Goal: Task Accomplishment & Management: Use online tool/utility

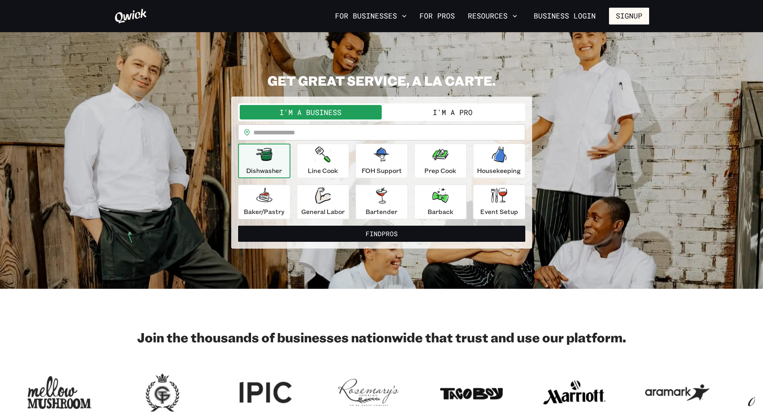
click at [138, 13] on icon at bounding box center [130, 16] width 33 height 16
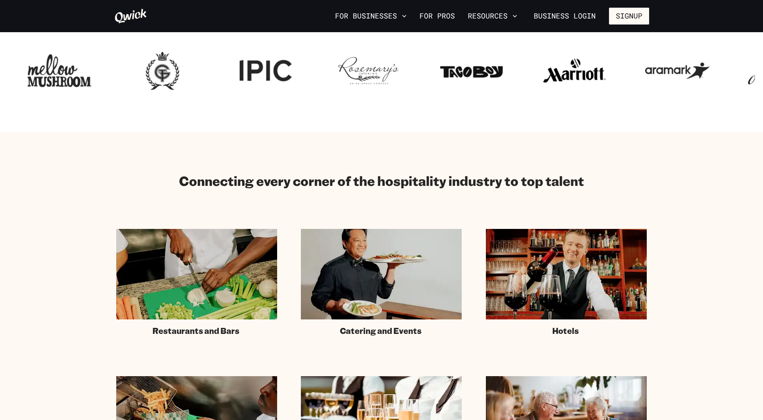
scroll to position [241, 0]
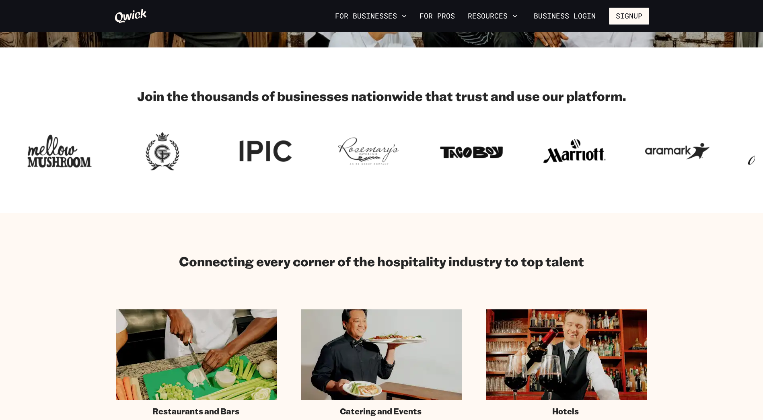
click at [516, 12] on icon "button" at bounding box center [515, 16] width 8 height 8
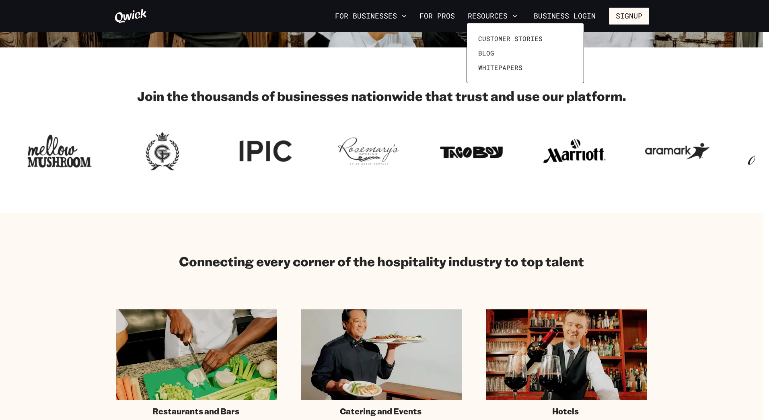
click at [491, 132] on div at bounding box center [384, 210] width 769 height 420
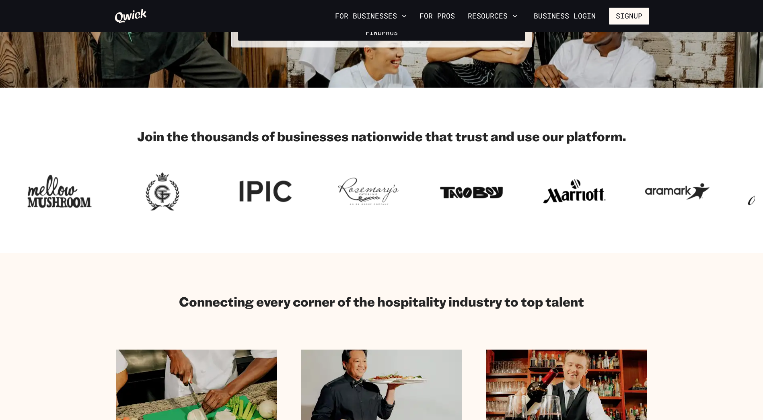
scroll to position [0, 0]
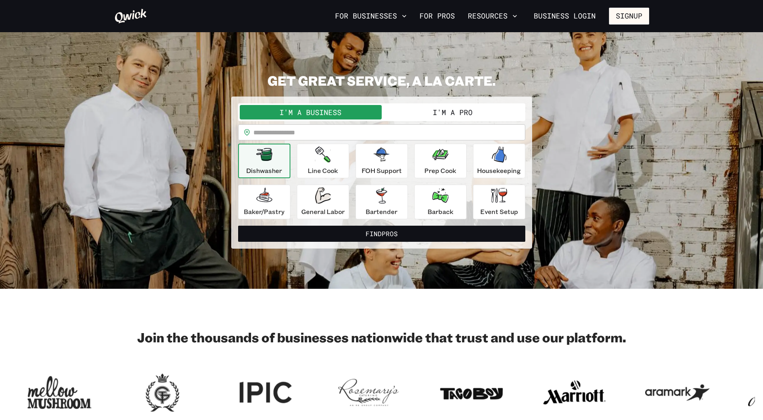
click at [408, 15] on icon "button" at bounding box center [404, 16] width 8 height 8
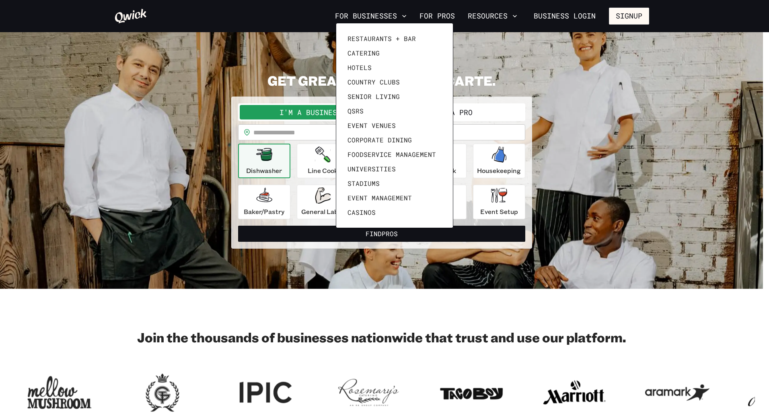
click at [408, 15] on div at bounding box center [384, 210] width 769 height 420
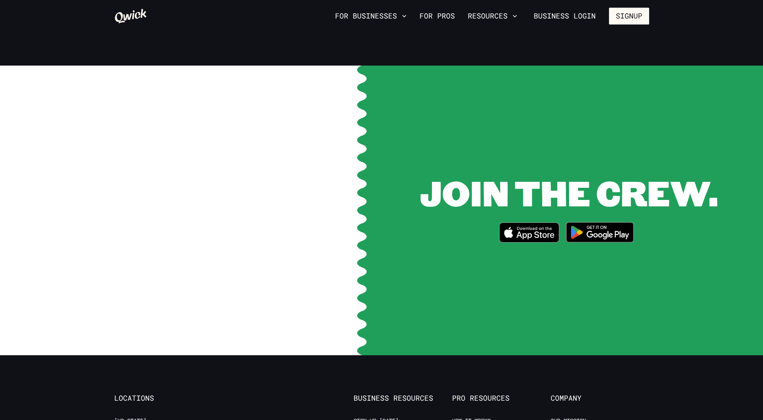
scroll to position [1529, 0]
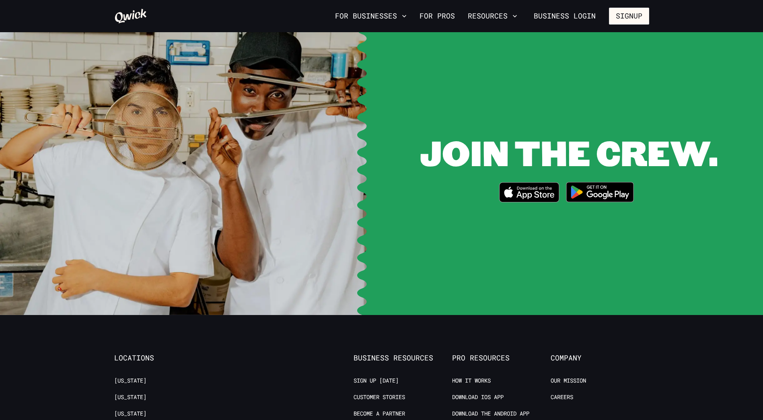
click at [556, 377] on link "Our Mission" at bounding box center [568, 381] width 35 height 8
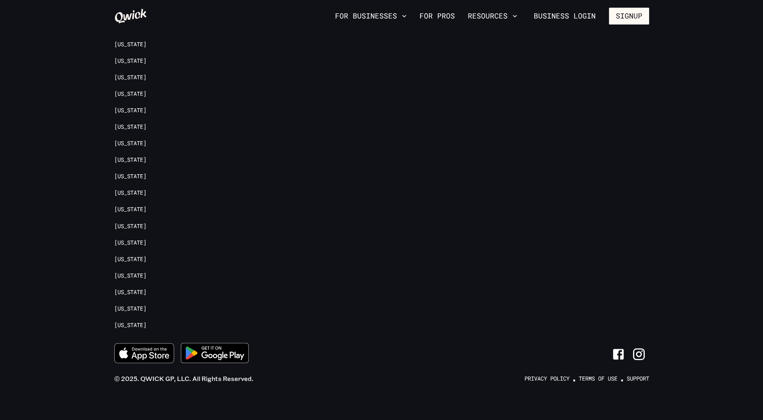
scroll to position [1212, 0]
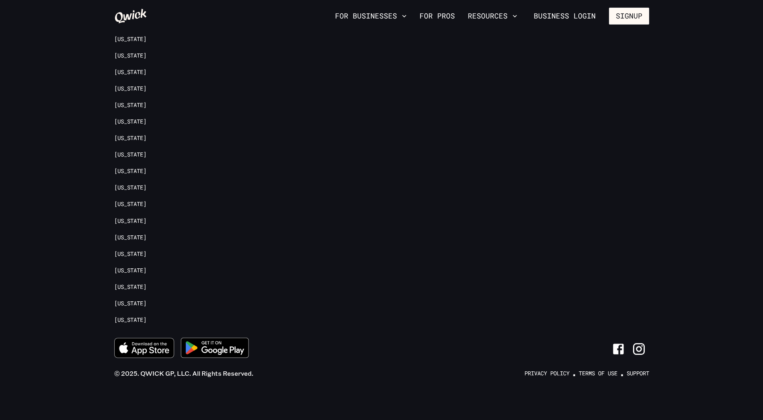
click at [620, 346] on icon "Link to Facebook" at bounding box center [619, 349] width 14 height 14
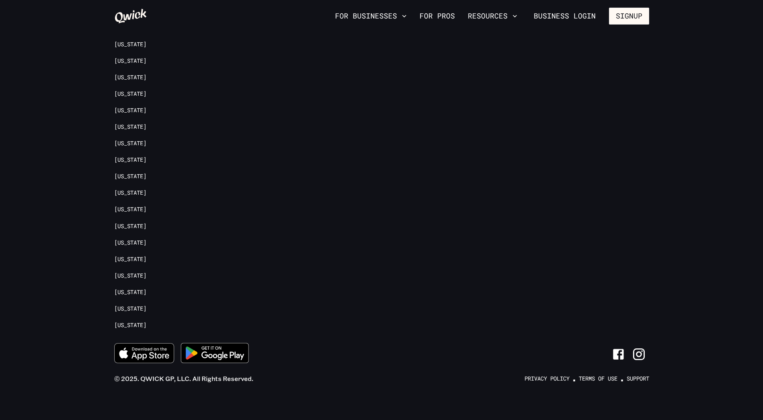
click at [299, 115] on div at bounding box center [283, 119] width 141 height 436
click at [618, 353] on icon "Link to Facebook" at bounding box center [618, 354] width 10 height 10
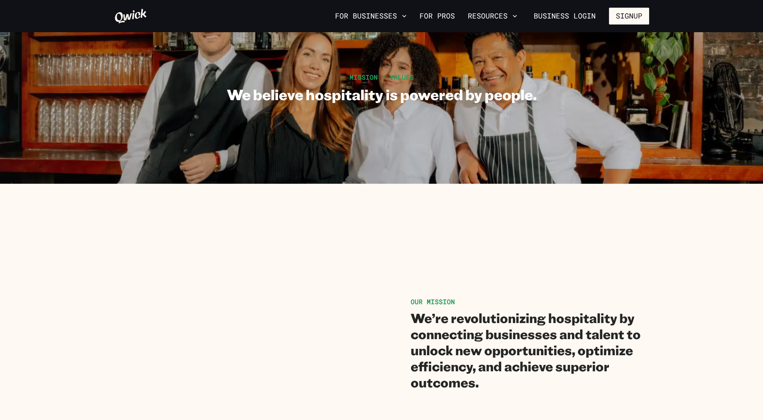
scroll to position [0, 0]
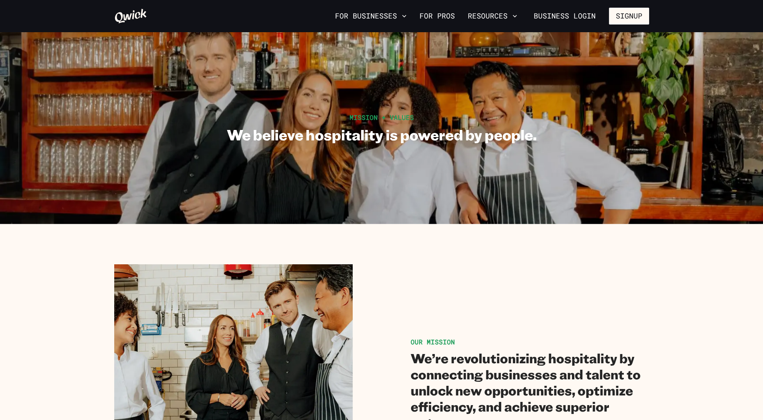
click at [517, 13] on icon "button" at bounding box center [515, 16] width 8 height 8
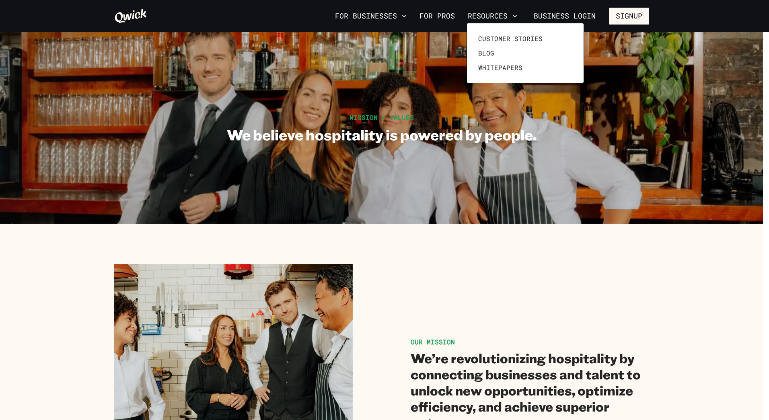
click at [437, 17] on div at bounding box center [384, 210] width 769 height 420
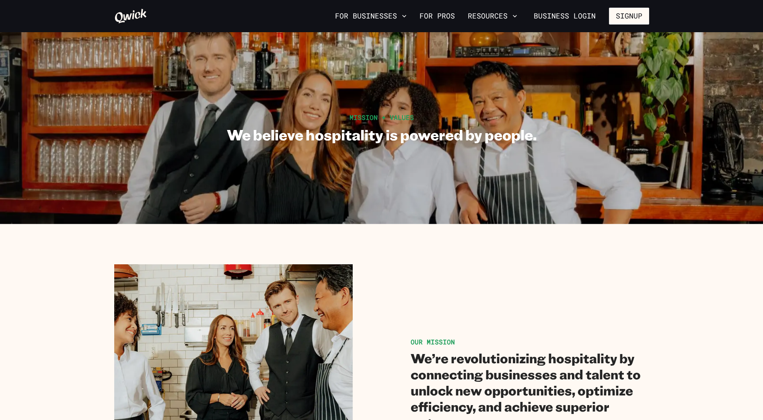
click at [435, 17] on link "For Pros" at bounding box center [437, 16] width 42 height 14
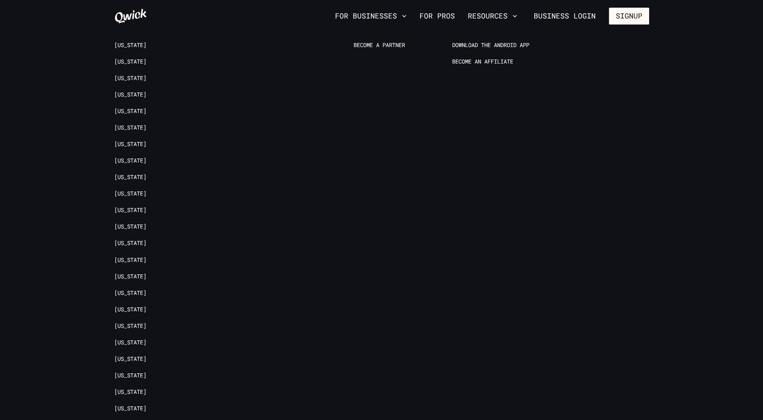
scroll to position [1637, 0]
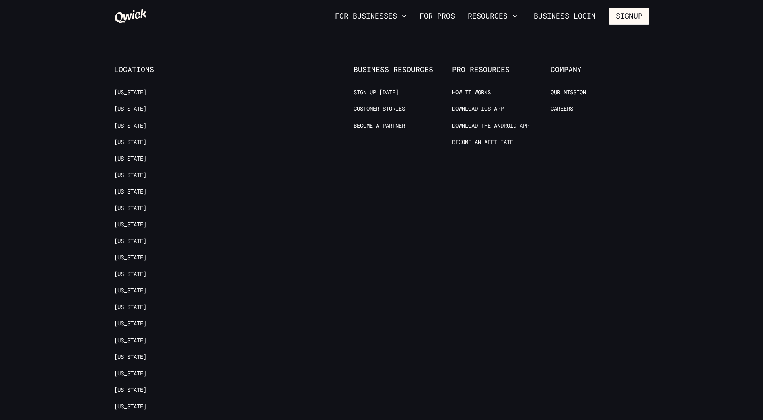
click at [132, 221] on link "[US_STATE]" at bounding box center [130, 225] width 32 height 8
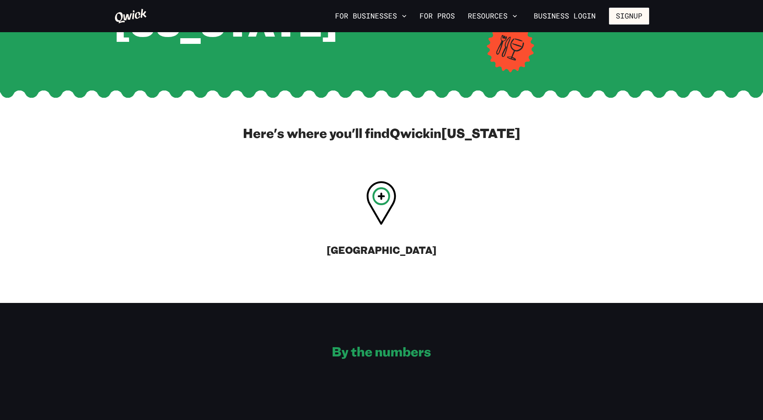
scroll to position [241, 0]
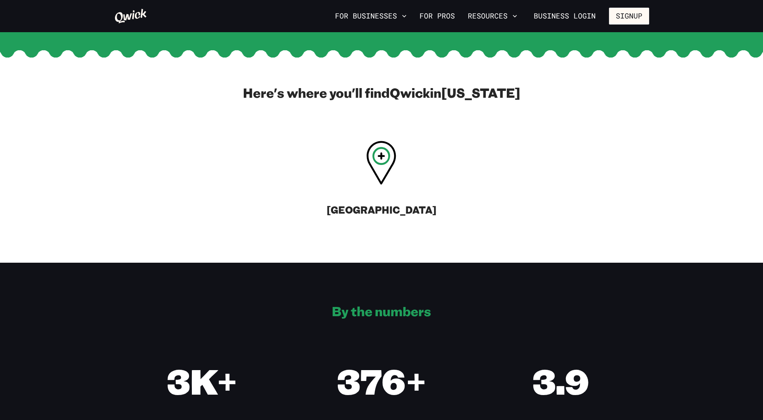
click at [384, 161] on icon at bounding box center [381, 163] width 30 height 44
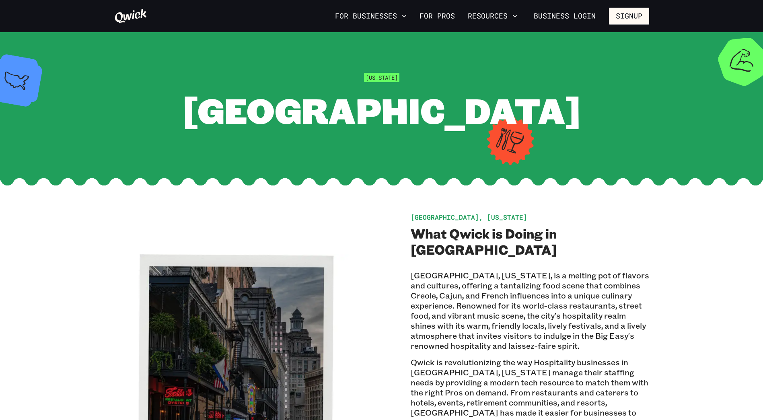
click at [436, 17] on link "For Pros" at bounding box center [437, 16] width 42 height 14
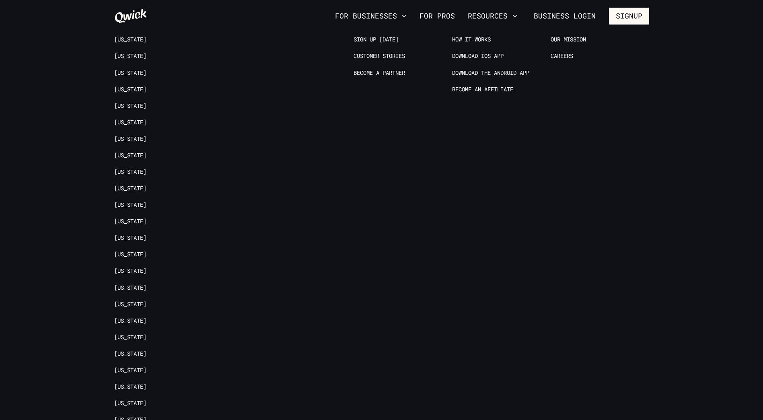
scroll to position [1649, 0]
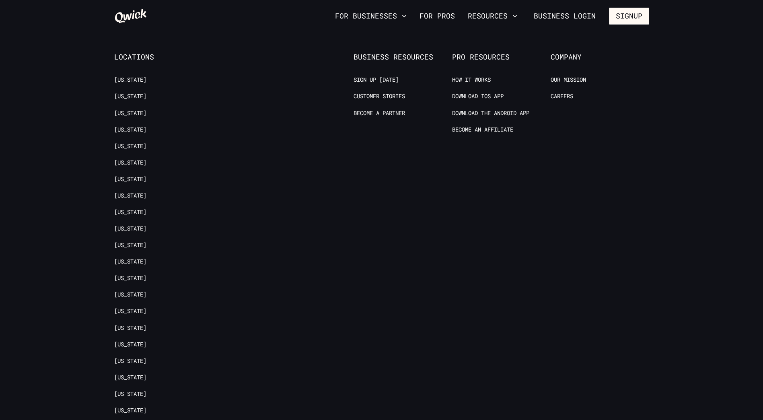
click at [126, 159] on link "[US_STATE]" at bounding box center [130, 163] width 32 height 8
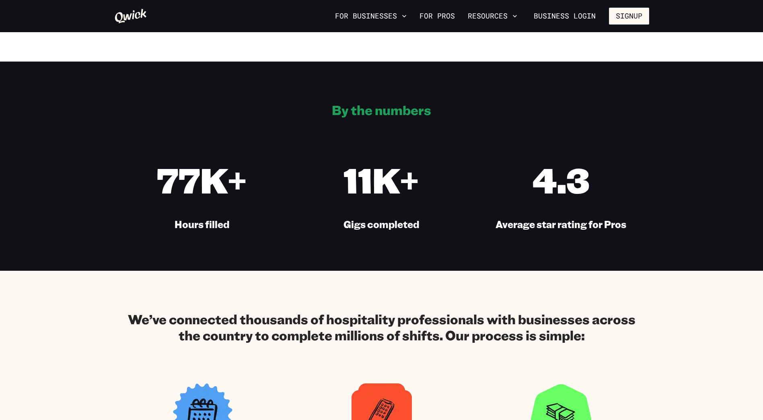
scroll to position [201, 0]
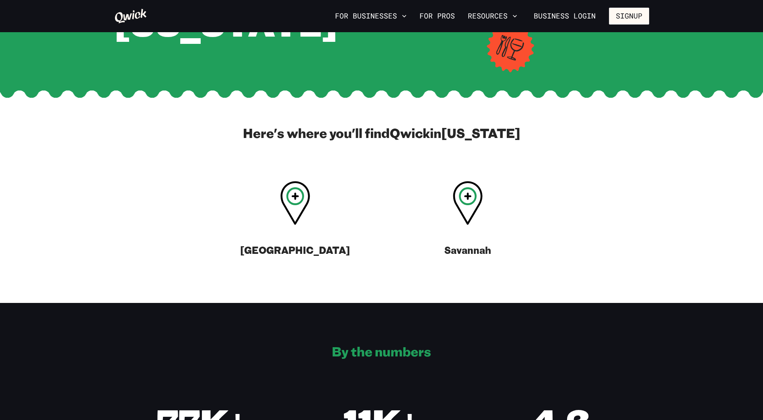
click at [293, 213] on icon at bounding box center [295, 203] width 30 height 44
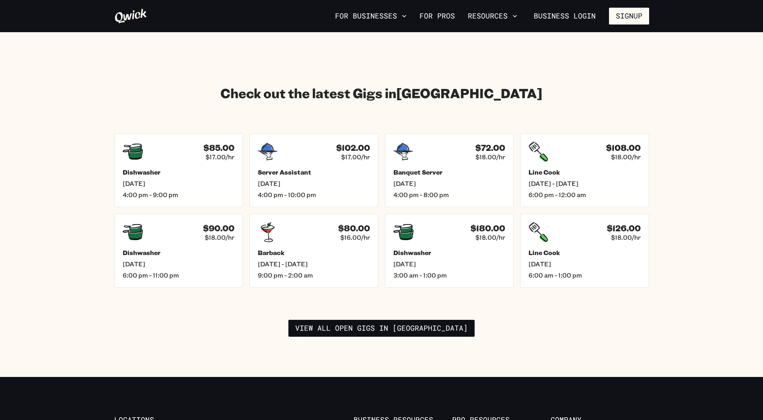
scroll to position [1126, 0]
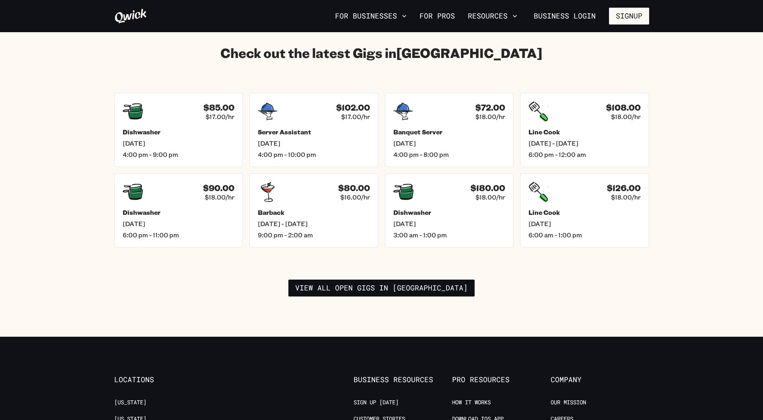
click at [361, 281] on link "View all open gigs in [GEOGRAPHIC_DATA]" at bounding box center [381, 288] width 186 height 17
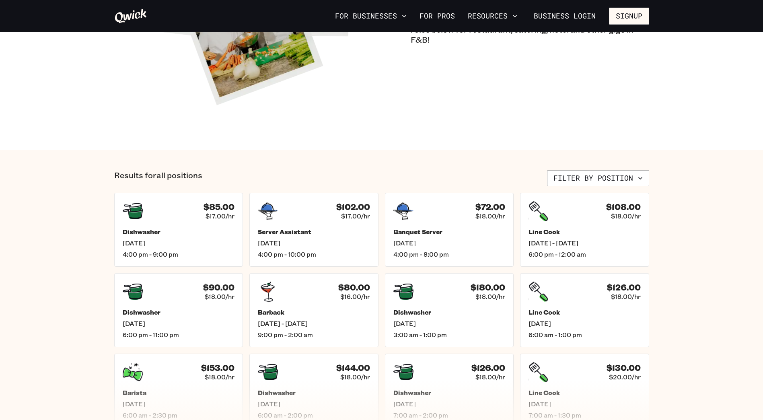
scroll to position [241, 0]
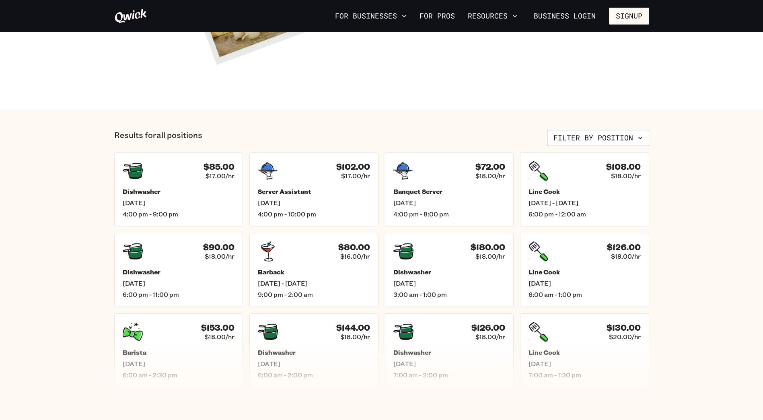
click at [422, 207] on div "Banquet Server [DATE] 4:00 pm - 8:00 pm" at bounding box center [449, 202] width 112 height 31
